Goal: Book appointment/travel/reservation

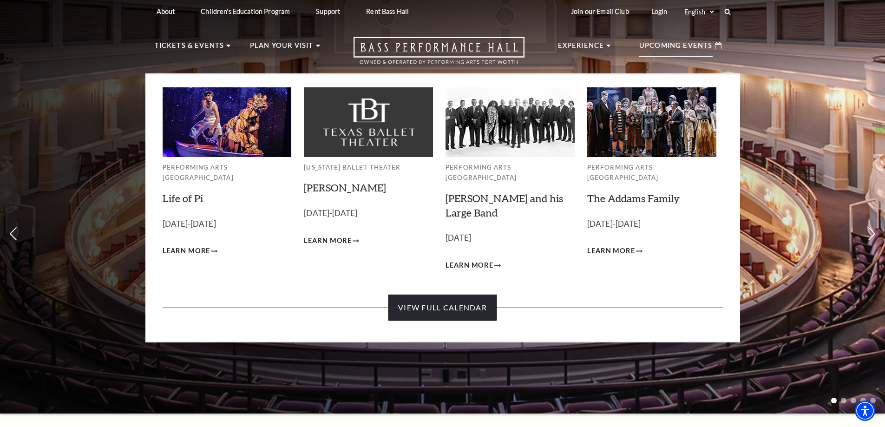
click at [475, 295] on link "View Full Calendar" at bounding box center [443, 308] width 108 height 26
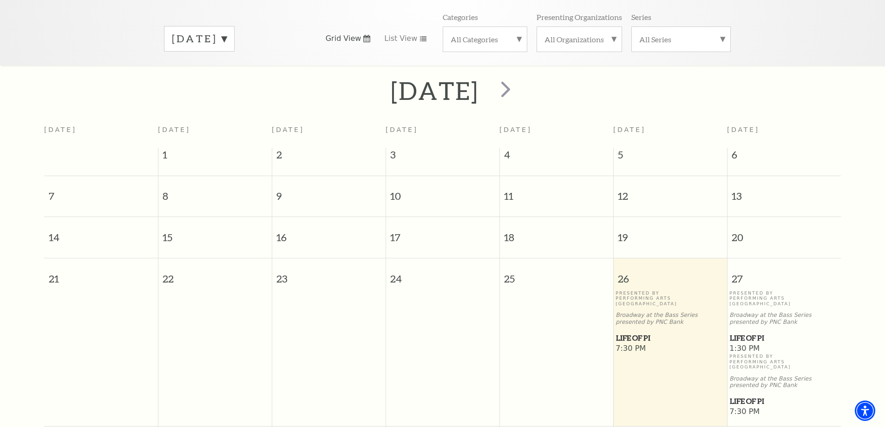
scroll to position [82, 0]
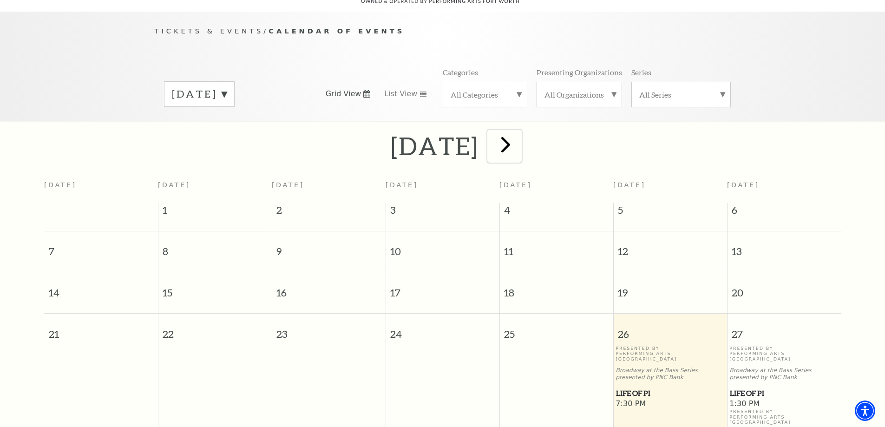
click at [519, 136] on span "next" at bounding box center [506, 144] width 26 height 26
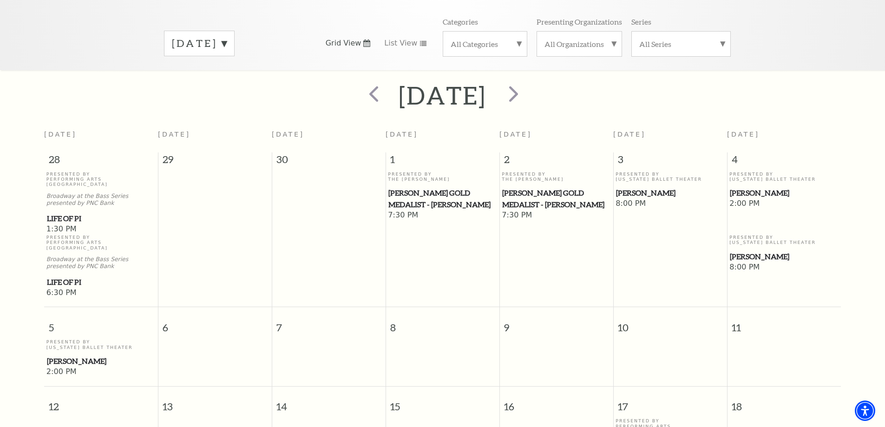
scroll to position [129, 0]
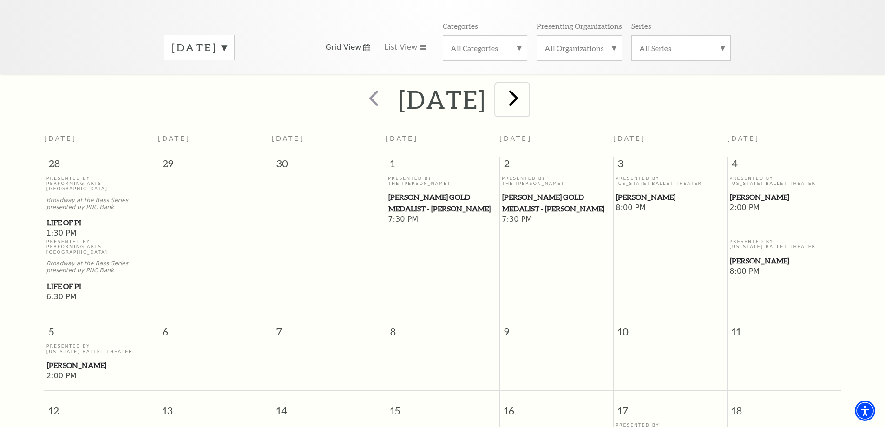
click at [527, 85] on span "next" at bounding box center [514, 98] width 26 height 26
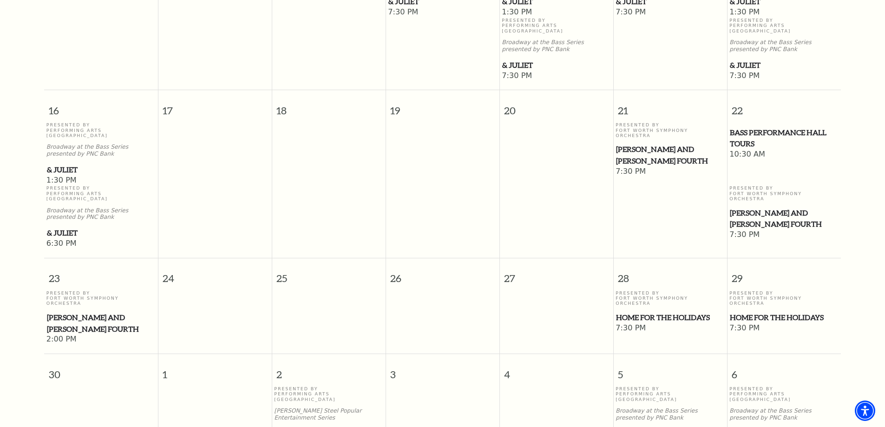
scroll to position [687, 0]
click at [651, 311] on span "Home for the Holidays" at bounding box center [670, 317] width 108 height 12
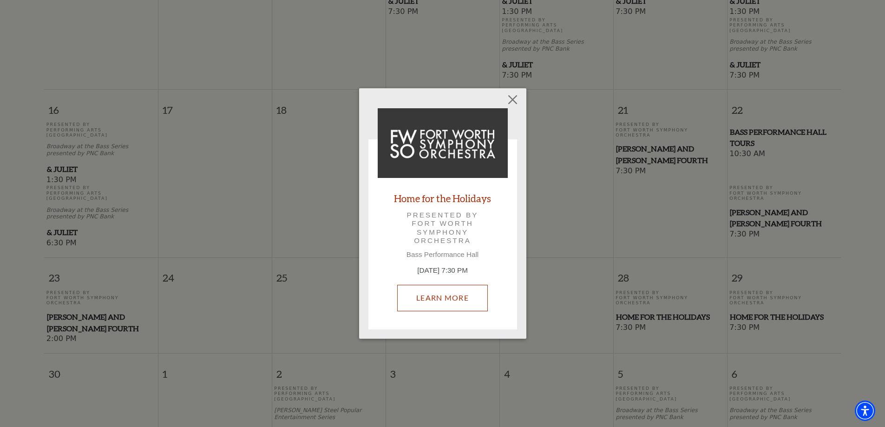
click at [447, 304] on link "Learn More" at bounding box center [442, 298] width 91 height 26
click at [513, 95] on button "Close" at bounding box center [513, 100] width 18 height 18
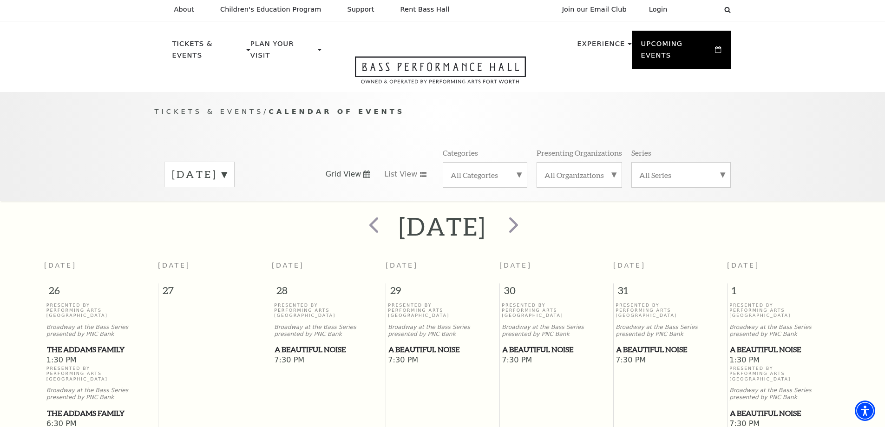
scroll to position [0, 0]
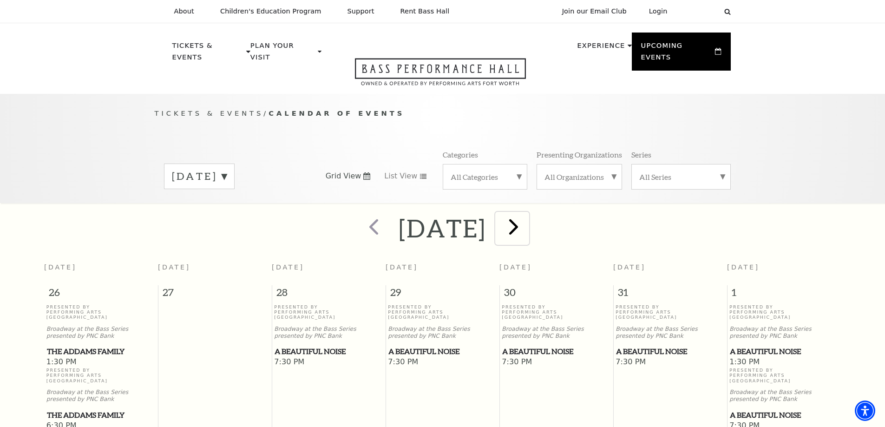
click at [527, 213] on span "next" at bounding box center [514, 226] width 26 height 26
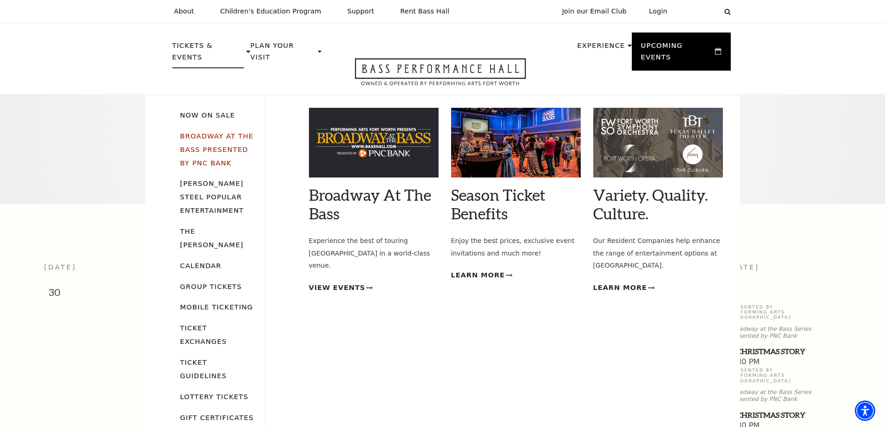
click at [199, 134] on link "Broadway At The Bass presented by PNC Bank" at bounding box center [216, 149] width 73 height 35
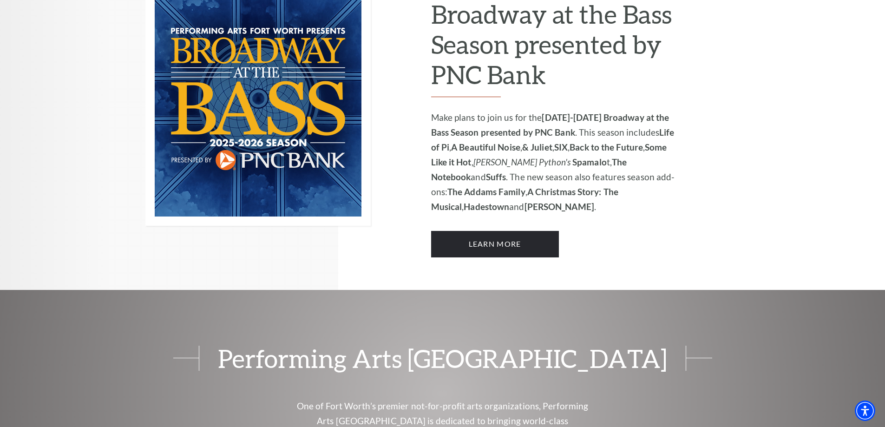
scroll to position [744, 0]
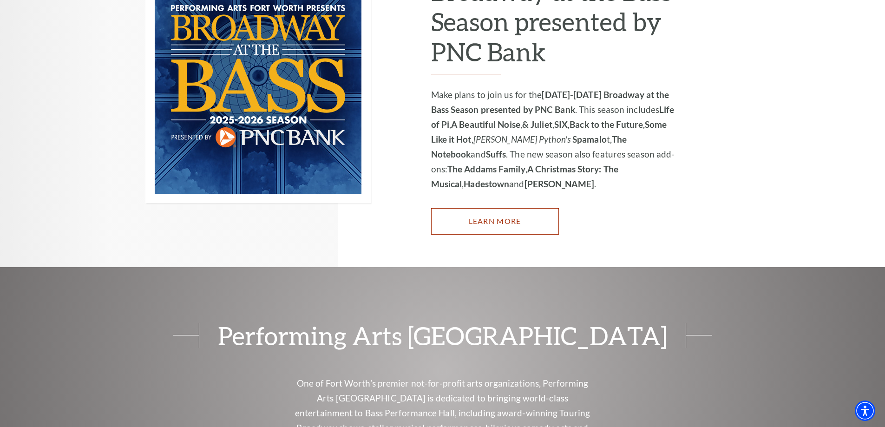
click at [483, 208] on link "Learn More" at bounding box center [495, 221] width 128 height 26
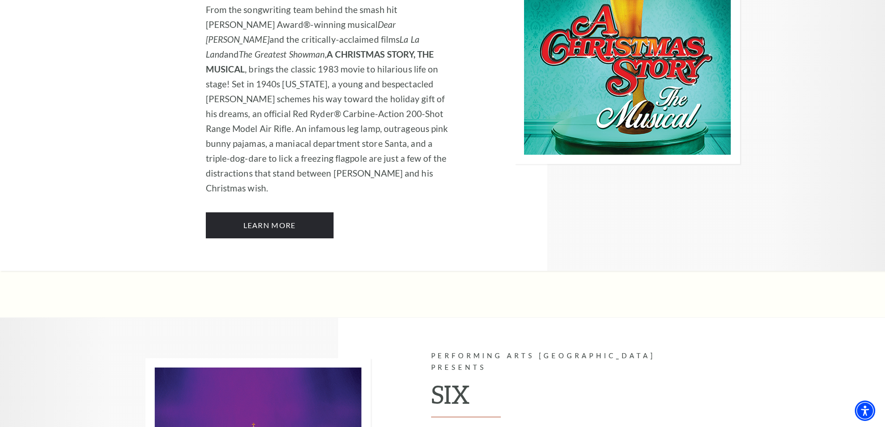
scroll to position [3254, 0]
